Goal: Navigation & Orientation: Find specific page/section

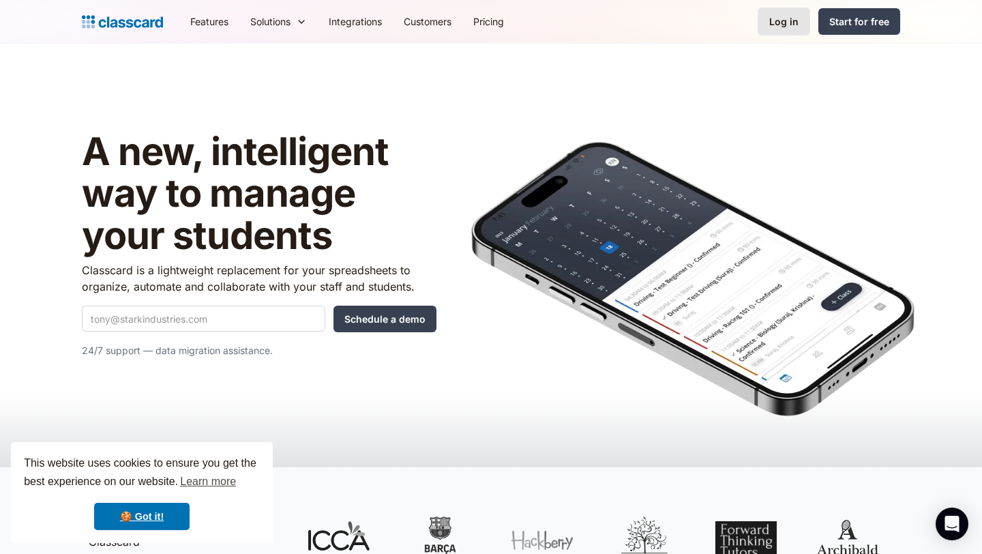
click at [784, 29] on link "Log in" at bounding box center [783, 21] width 52 height 28
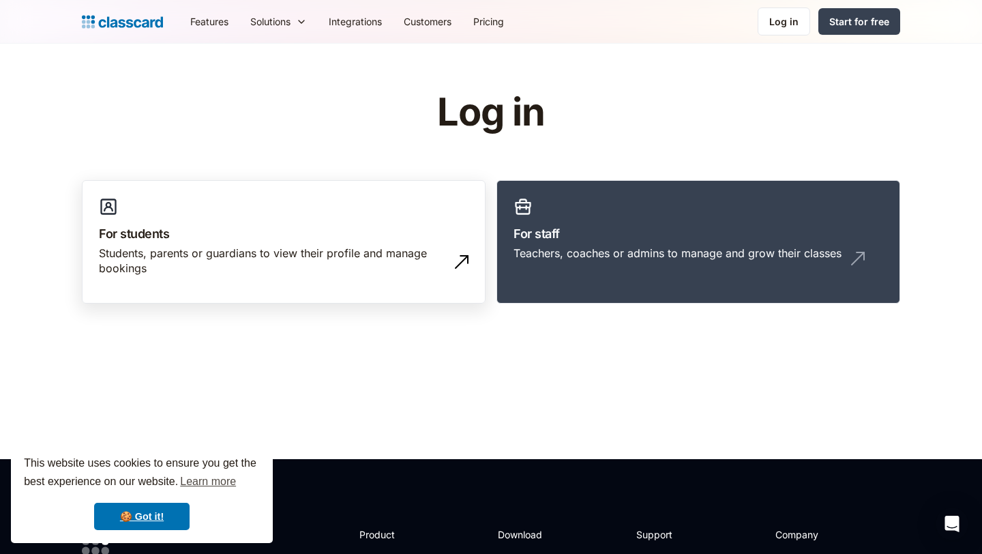
click at [258, 237] on h3 "For students" at bounding box center [284, 233] width 370 height 18
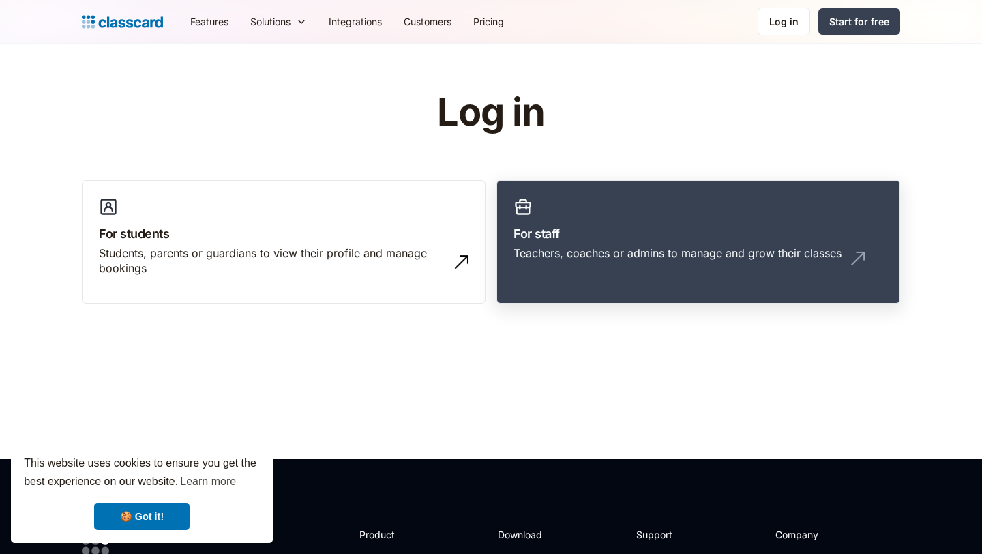
click at [586, 258] on div "Teachers, coaches or admins to manage and grow their classes" at bounding box center [677, 252] width 328 height 15
